Goal: Information Seeking & Learning: Learn about a topic

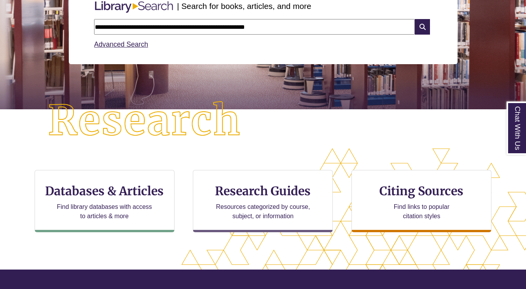
click at [288, 26] on input "**********" at bounding box center [254, 27] width 321 height 16
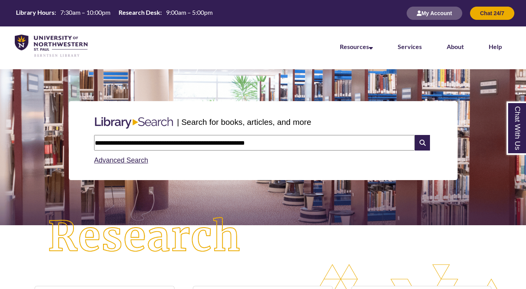
drag, startPoint x: 294, startPoint y: 148, endPoint x: 0, endPoint y: 169, distance: 294.9
click at [0, 169] on section "**********" at bounding box center [263, 147] width 526 height 156
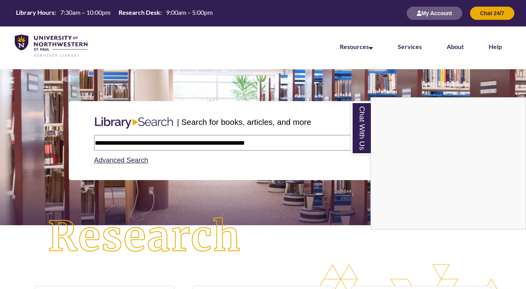
drag, startPoint x: 292, startPoint y: 144, endPoint x: 49, endPoint y: 141, distance: 243.2
click at [49, 141] on div "Chat With Us" at bounding box center [263, 144] width 526 height 289
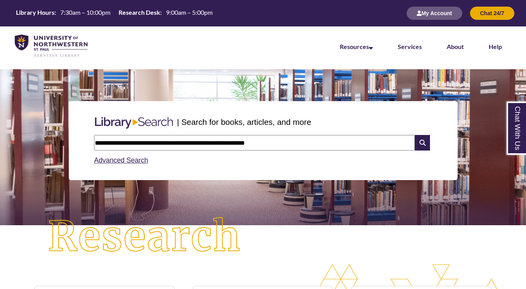
drag, startPoint x: 285, startPoint y: 149, endPoint x: 14, endPoint y: 138, distance: 271.4
drag, startPoint x: 14, startPoint y: 138, endPoint x: 187, endPoint y: 143, distance: 173.3
click at [187, 143] on input "**********" at bounding box center [254, 143] width 321 height 16
drag, startPoint x: 187, startPoint y: 143, endPoint x: 284, endPoint y: 141, distance: 96.8
click at [284, 141] on input "**********" at bounding box center [254, 143] width 321 height 16
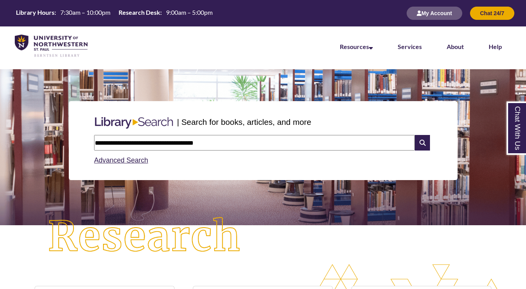
type input "**********"
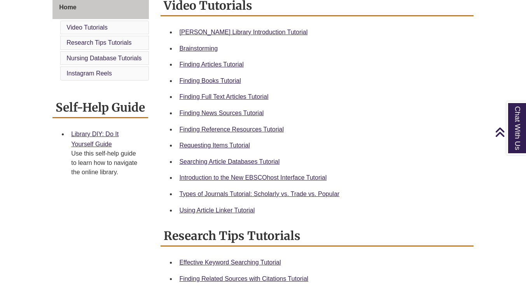
scroll to position [222, 0]
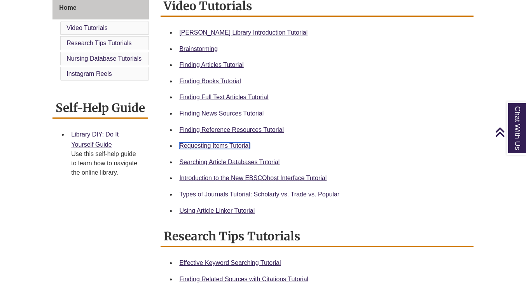
click at [206, 145] on link "Requesting Items Tutorial" at bounding box center [214, 145] width 70 height 7
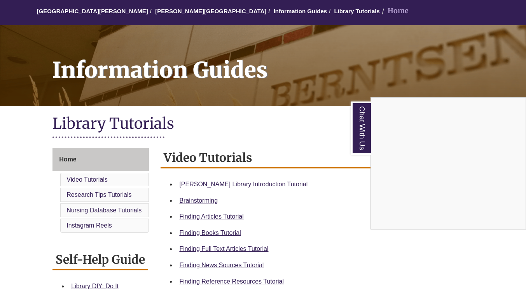
scroll to position [0, 0]
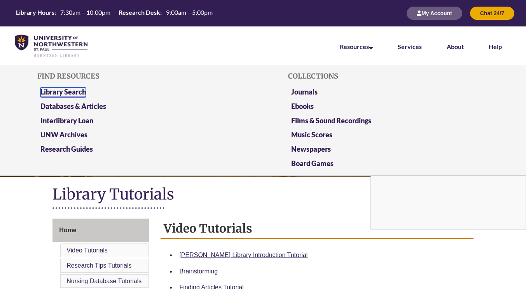
click at [53, 92] on link "Library Search" at bounding box center [62, 92] width 45 height 10
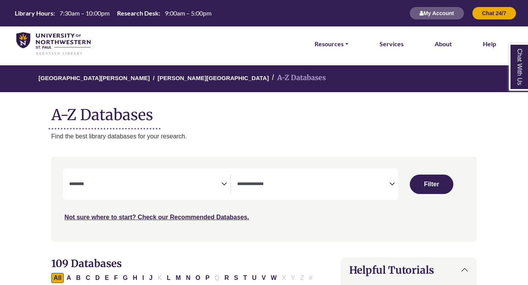
select select "Database Subject Filter"
select select "Database Types Filter"
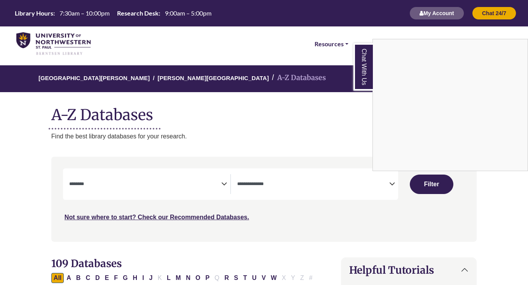
click at [135, 187] on div "Chat With Us" at bounding box center [264, 142] width 528 height 285
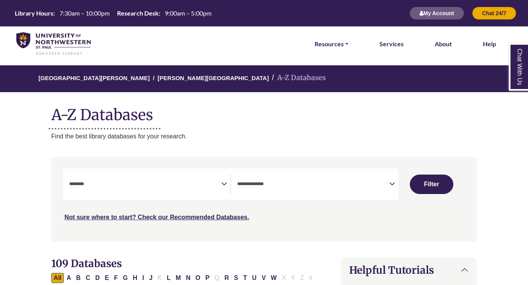
click at [135, 186] on textarea "Search" at bounding box center [145, 184] width 152 height 6
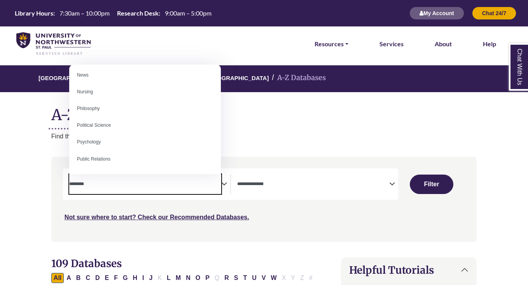
scroll to position [544, 0]
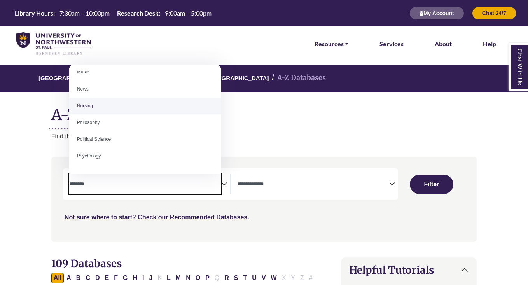
select select "*****"
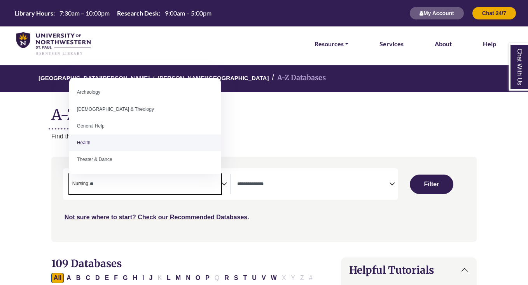
type textarea "**"
select select "*****"
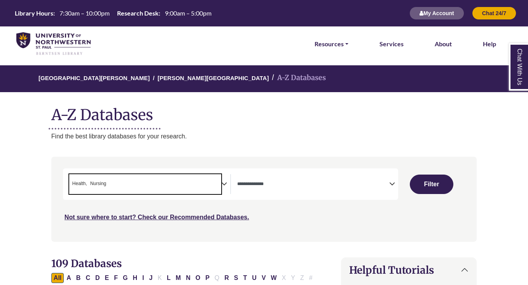
click at [148, 185] on span "× Health × Nursing" at bounding box center [145, 184] width 152 height 20
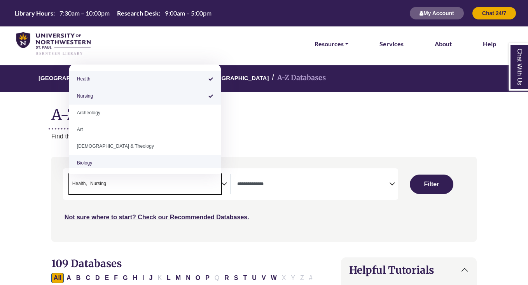
scroll to position [39, 0]
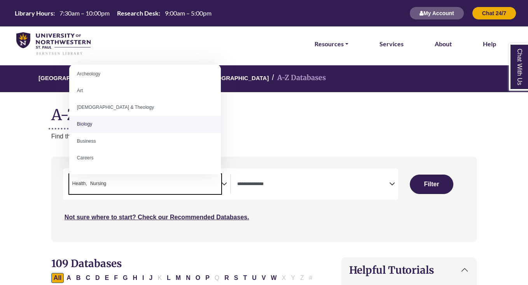
select select "*****"
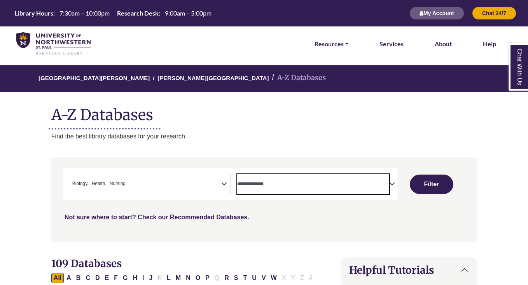
click at [382, 187] on textarea "Search" at bounding box center [313, 184] width 152 height 6
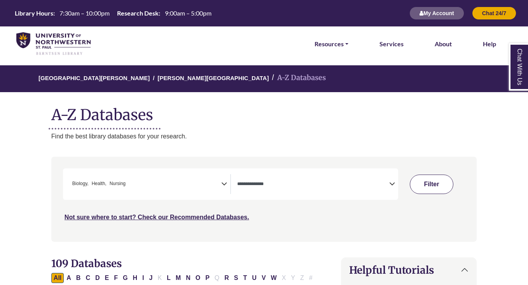
click at [435, 185] on button "Filter" at bounding box center [431, 183] width 43 height 19
select select "Database Types Filter"
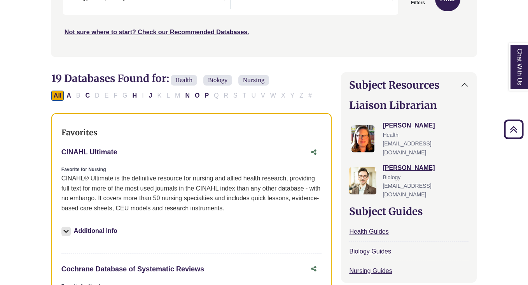
scroll to position [194, 0]
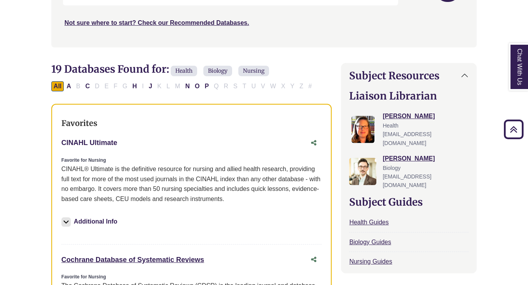
click at [71, 142] on link "CINAHL Ultimate This link opens in a new window" at bounding box center [89, 143] width 56 height 8
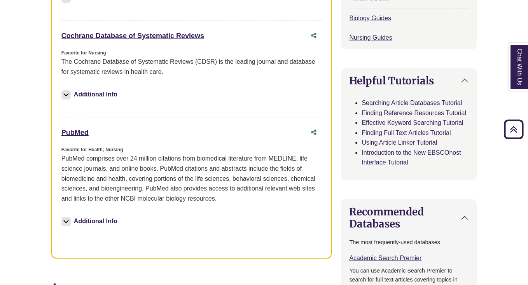
scroll to position [427, 0]
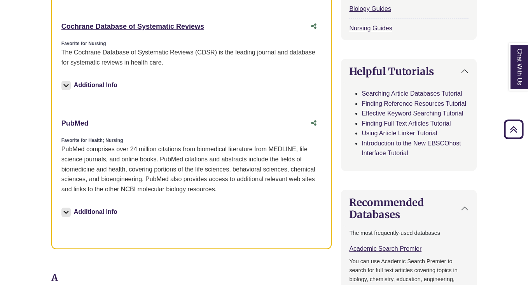
drag, startPoint x: 56, startPoint y: 124, endPoint x: 87, endPoint y: 124, distance: 31.9
click at [87, 124] on div "Favorites CINAHL Ultimate This link opens in a new window Favorite for Nursing …" at bounding box center [191, 60] width 281 height 378
copy link "PubMed"
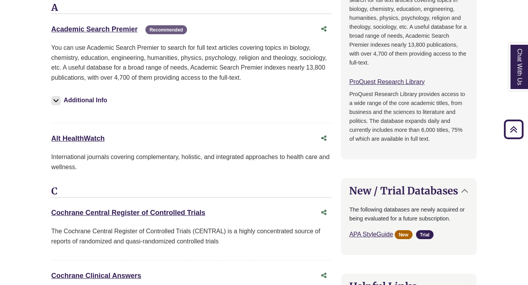
scroll to position [699, 0]
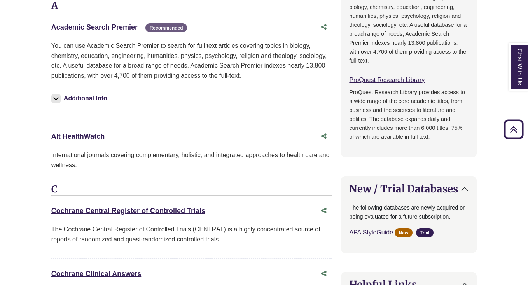
click at [86, 139] on link "Alt HealthWatch This link opens in a new window" at bounding box center [77, 136] width 53 height 8
drag, startPoint x: 45, startPoint y: 133, endPoint x: 102, endPoint y: 132, distance: 57.5
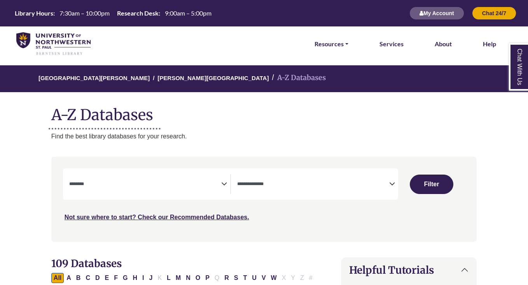
select select "Database Subject Filter"
select select "Database Types Filter"
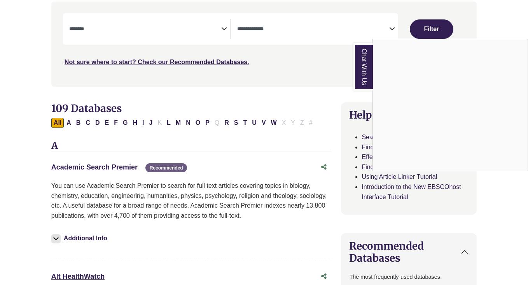
scroll to position [155, 0]
click at [366, 80] on link "Chat With Us" at bounding box center [362, 66] width 19 height 47
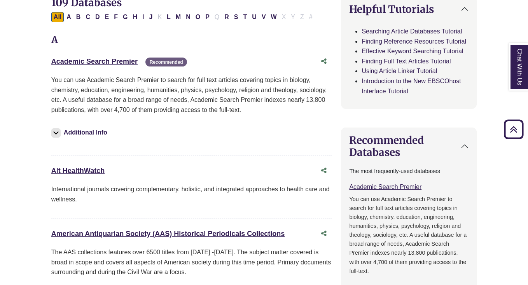
scroll to position [272, 0]
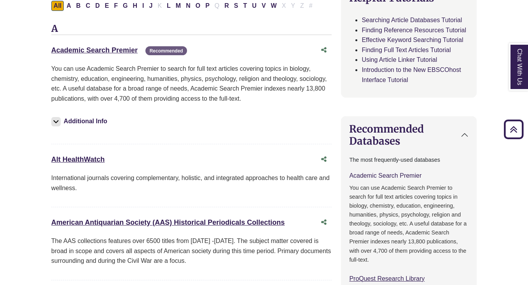
click at [394, 174] on link "Academic Search Premier This link opens in a new window" at bounding box center [385, 175] width 72 height 7
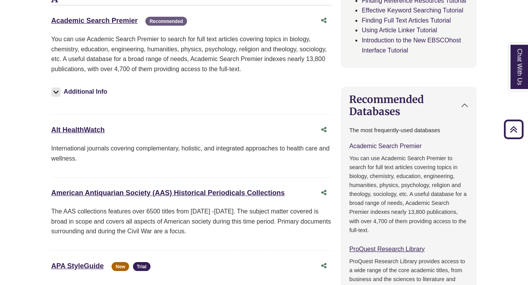
scroll to position [311, 0]
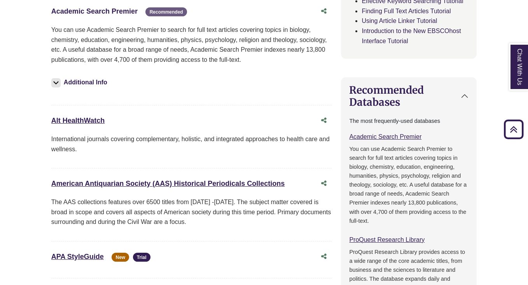
click at [77, 11] on link "Academic Search Premier This link opens in a new window" at bounding box center [94, 11] width 86 height 8
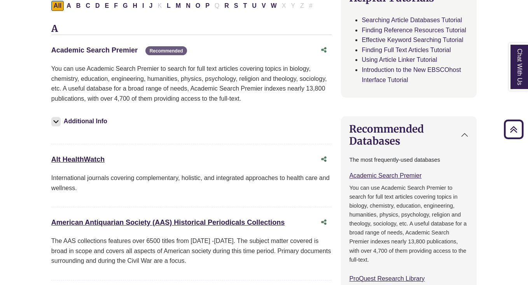
scroll to position [233, 0]
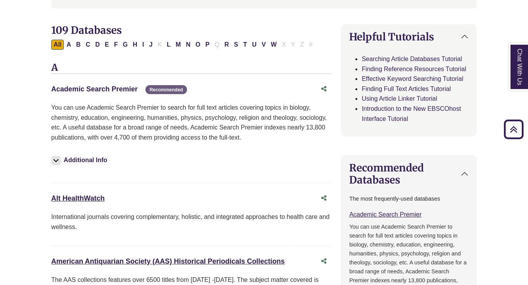
click at [103, 89] on link "Academic Search Premier This link opens in a new window" at bounding box center [94, 89] width 86 height 8
drag, startPoint x: 50, startPoint y: 87, endPoint x: 138, endPoint y: 94, distance: 87.7
copy link "Academic Search Premier"
